Goal: Transaction & Acquisition: Book appointment/travel/reservation

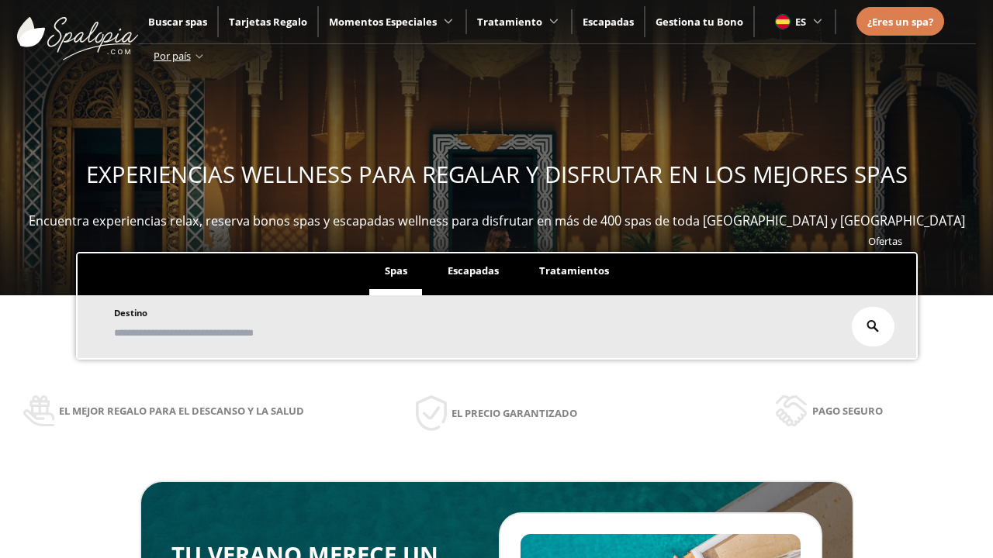
click at [473, 271] on span "Escapadas" at bounding box center [473, 271] width 51 height 14
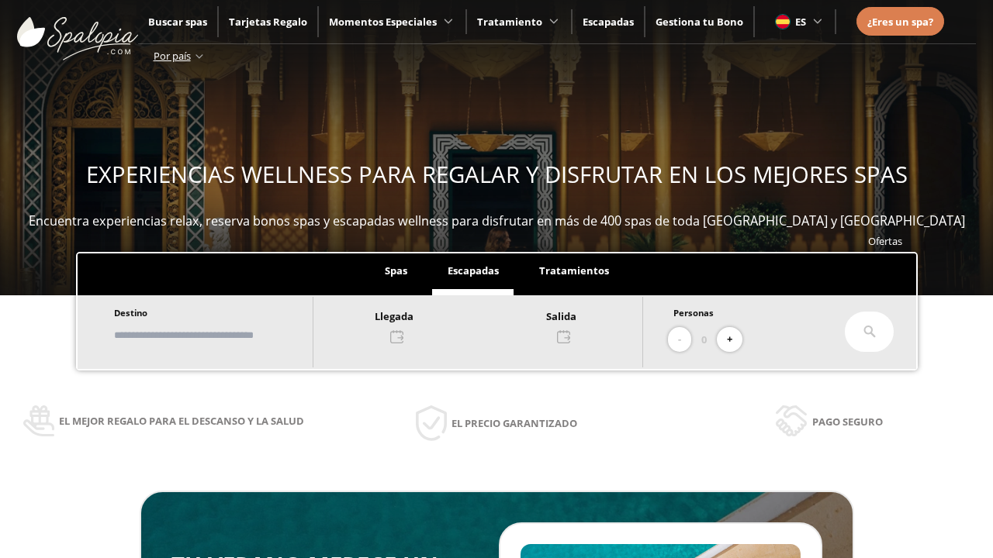
click at [219, 335] on input "text" at bounding box center [205, 335] width 193 height 27
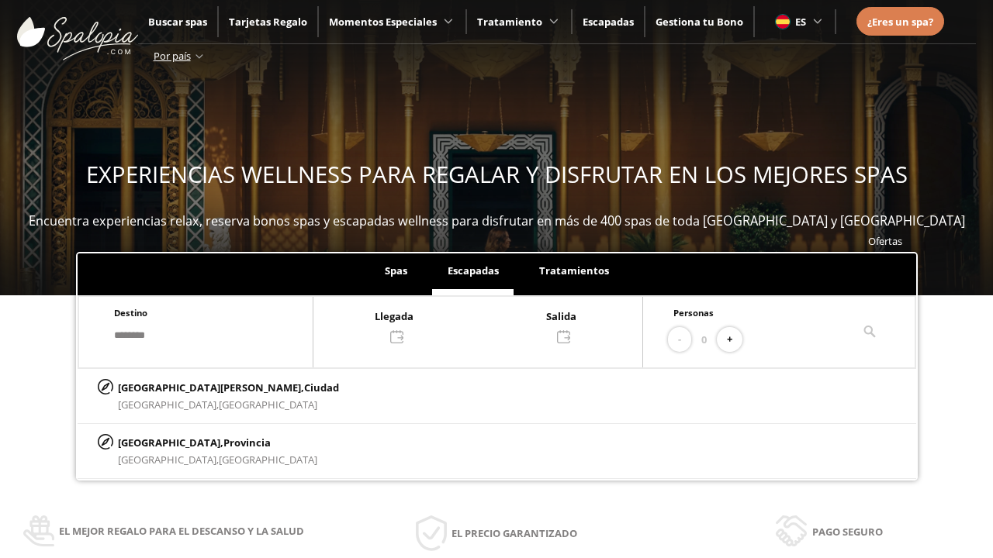
click at [493, 325] on div at bounding box center [477, 325] width 329 height 37
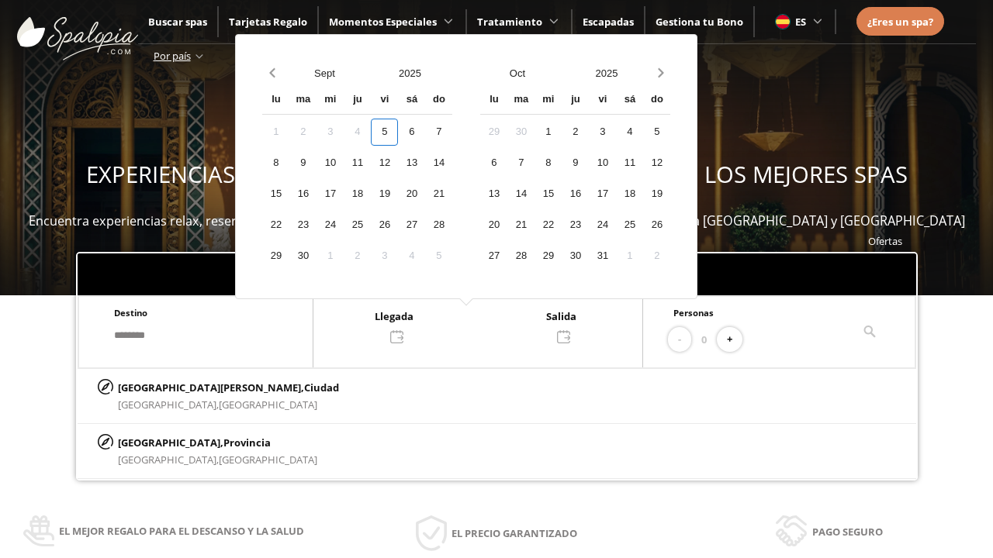
click at [452, 132] on div "7" at bounding box center [438, 132] width 27 height 27
click at [289, 163] on div "8" at bounding box center [275, 163] width 27 height 27
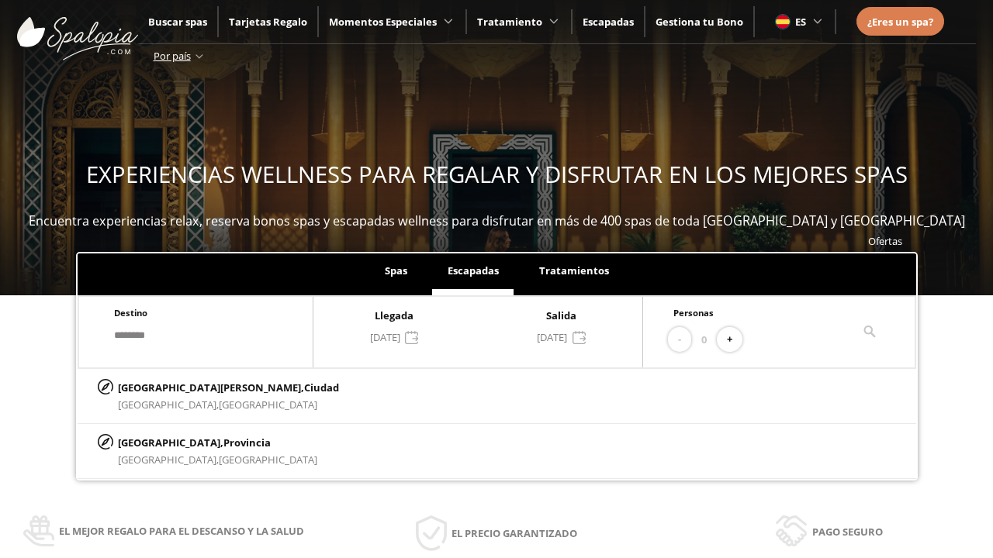
click at [735, 340] on button "+" at bounding box center [730, 340] width 26 height 26
click at [195, 387] on p "[GEOGRAPHIC_DATA][PERSON_NAME], [GEOGRAPHIC_DATA]" at bounding box center [228, 387] width 221 height 17
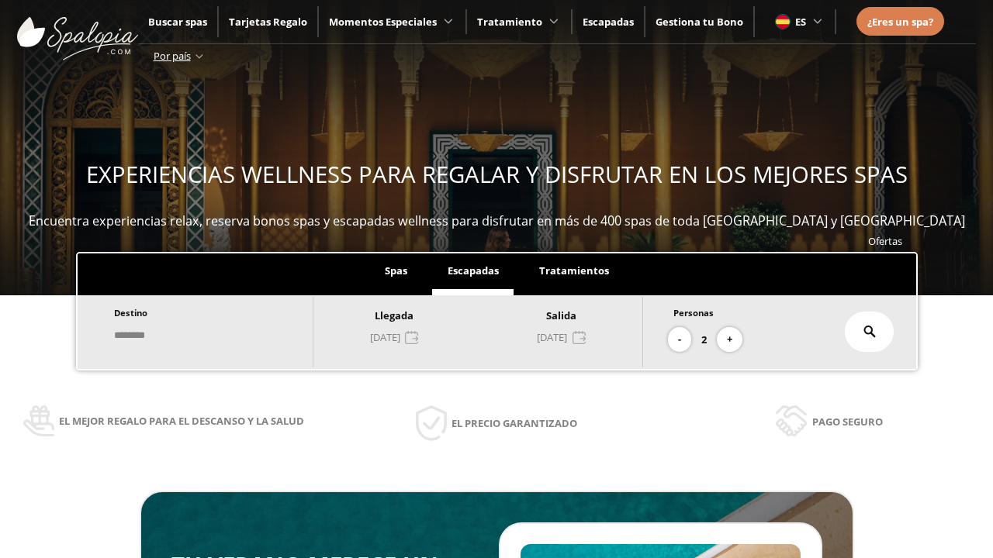
type input "**********"
click at [870, 332] on icon at bounding box center [869, 332] width 12 height 12
